Goal: Task Accomplishment & Management: Manage account settings

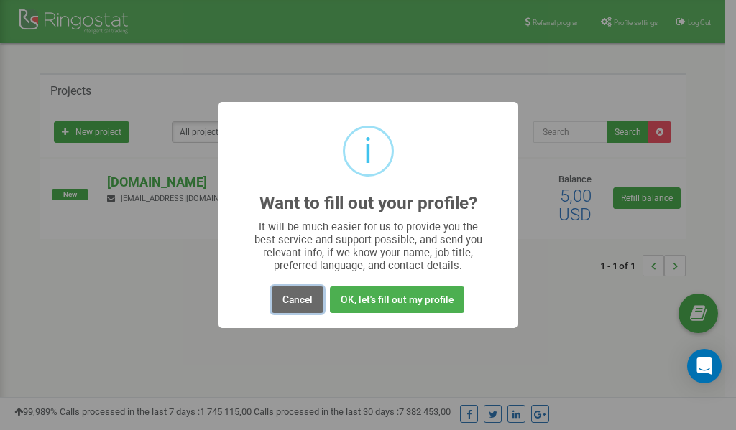
click at [287, 303] on button "Cancel" at bounding box center [298, 300] width 52 height 27
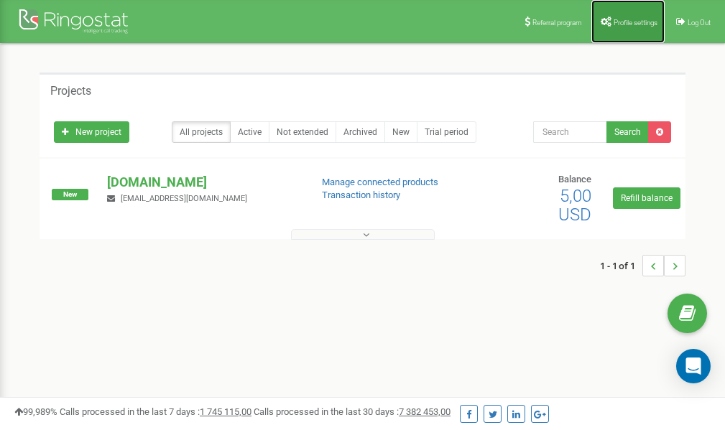
click at [625, 21] on span "Profile settings" at bounding box center [635, 23] width 44 height 8
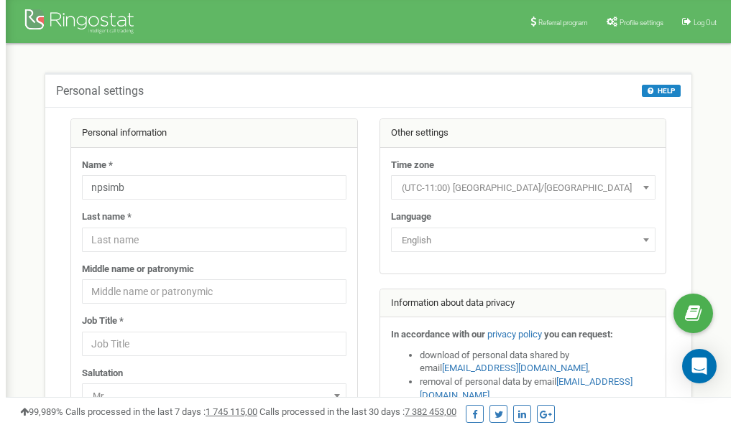
scroll to position [72, 0]
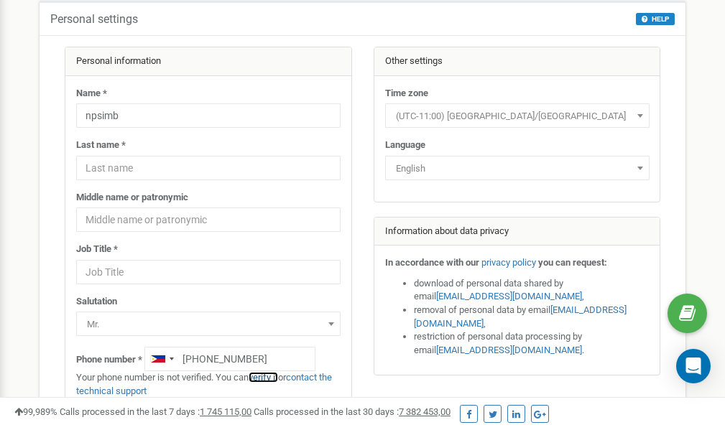
click at [269, 377] on link "verify it" at bounding box center [263, 377] width 29 height 11
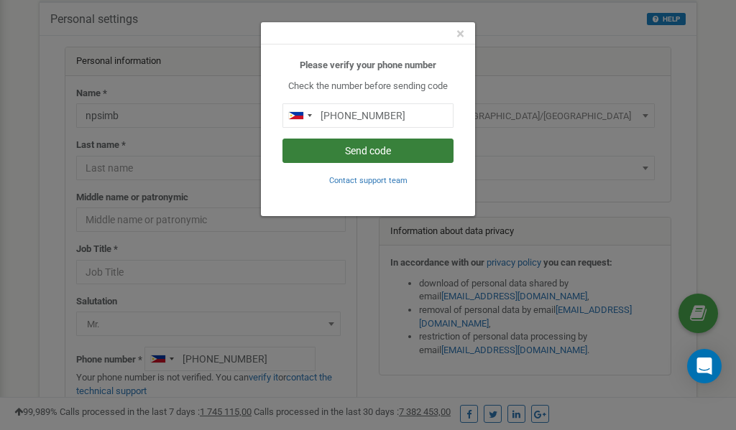
click at [389, 150] on button "Send code" at bounding box center [367, 151] width 171 height 24
